Goal: Task Accomplishment & Management: Use online tool/utility

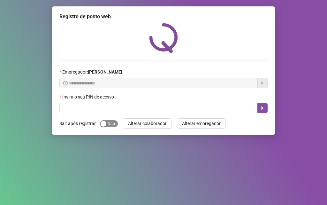
click at [110, 125] on span "Sim Não" at bounding box center [109, 123] width 18 height 7
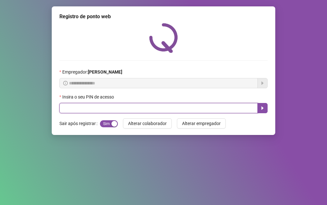
click at [108, 108] on input "text" at bounding box center [158, 108] width 198 height 10
type input "*****"
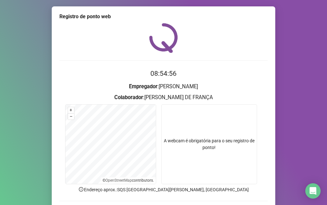
scroll to position [32, 0]
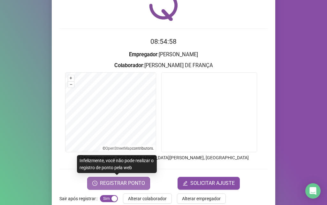
click at [121, 185] on span "REGISTRAR PONTO" at bounding box center [122, 183] width 45 height 8
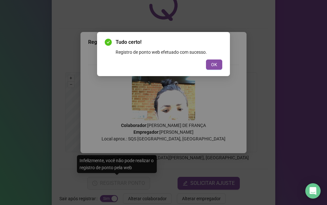
click at [210, 70] on div "Tudo certo! Registro de ponto web efetuado com sucesso. OK" at bounding box center [163, 54] width 133 height 44
click at [214, 65] on span "OK" at bounding box center [214, 64] width 6 height 7
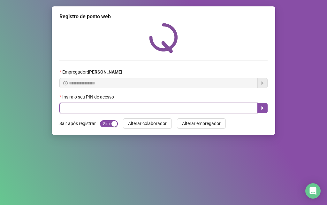
click at [93, 109] on input "text" at bounding box center [158, 108] width 198 height 10
